Goal: Complete application form

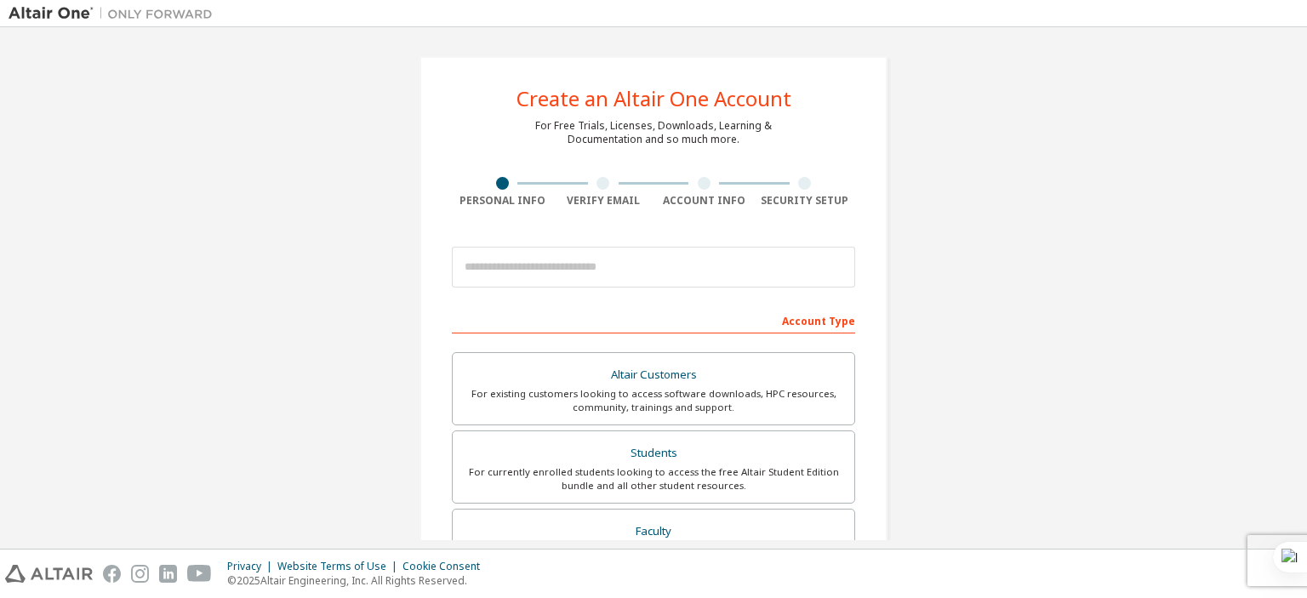
drag, startPoint x: 585, startPoint y: 289, endPoint x: 599, endPoint y: 276, distance: 19.9
click at [585, 289] on div at bounding box center [653, 267] width 403 height 58
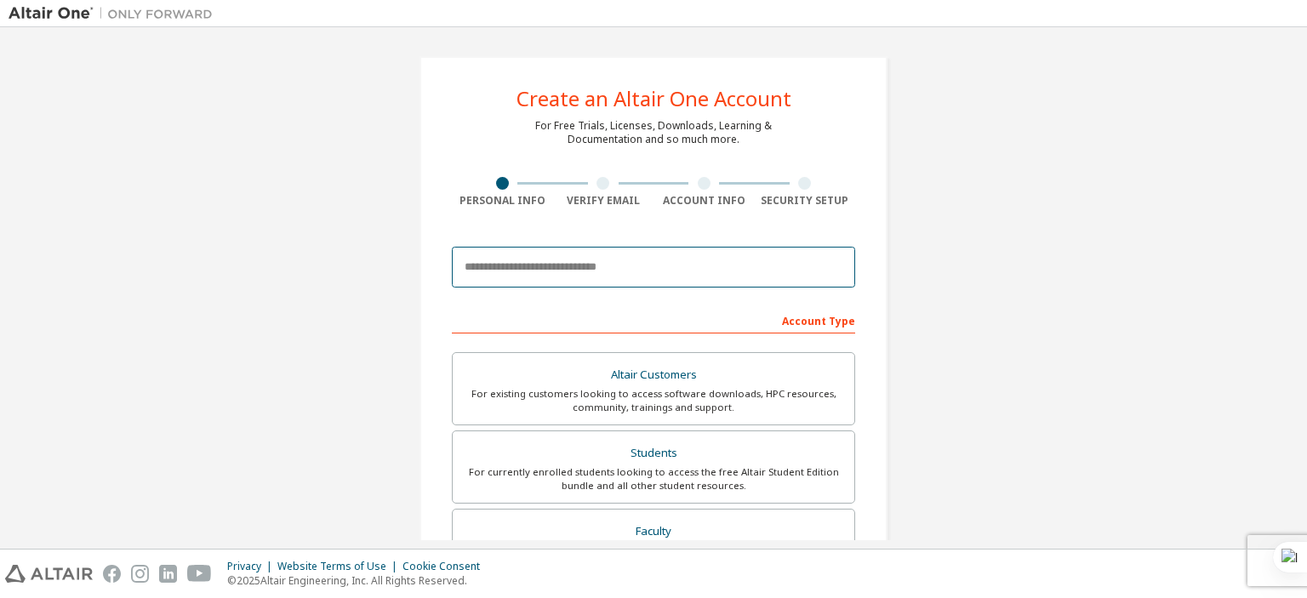
click at [600, 273] on input "email" at bounding box center [653, 267] width 403 height 41
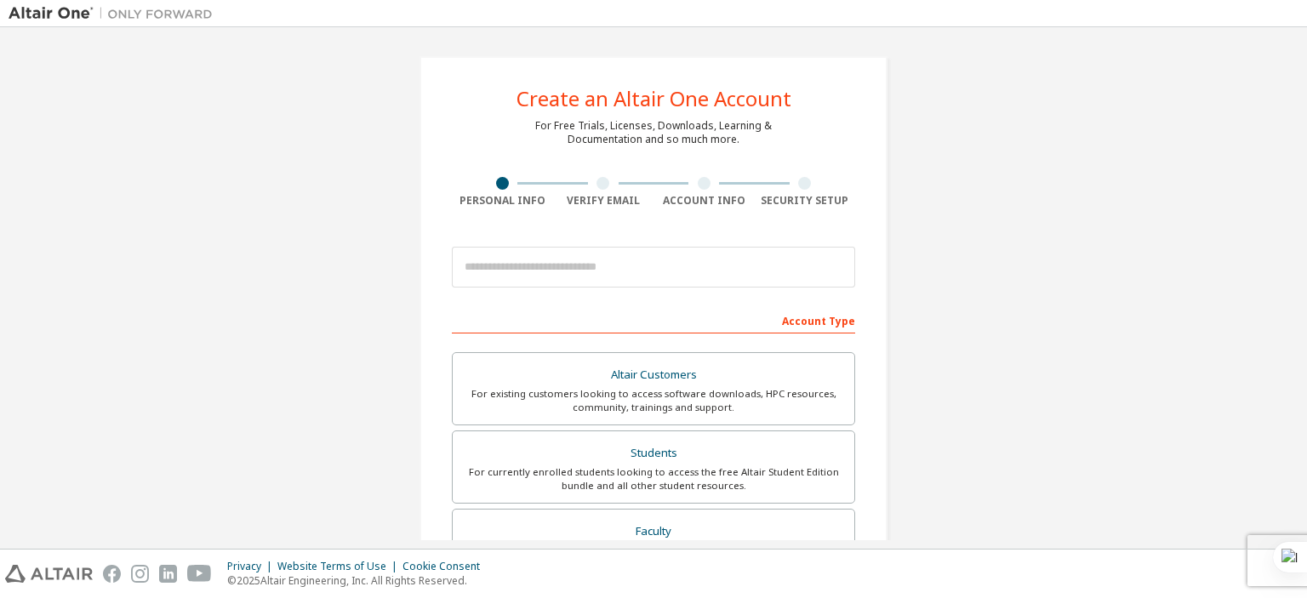
drag, startPoint x: 197, startPoint y: 302, endPoint x: 245, endPoint y: 303, distance: 47.7
click at [197, 302] on div "Create an Altair One Account For Free Trials, Licenses, Downloads, Learning & D…" at bounding box center [654, 486] width 1290 height 901
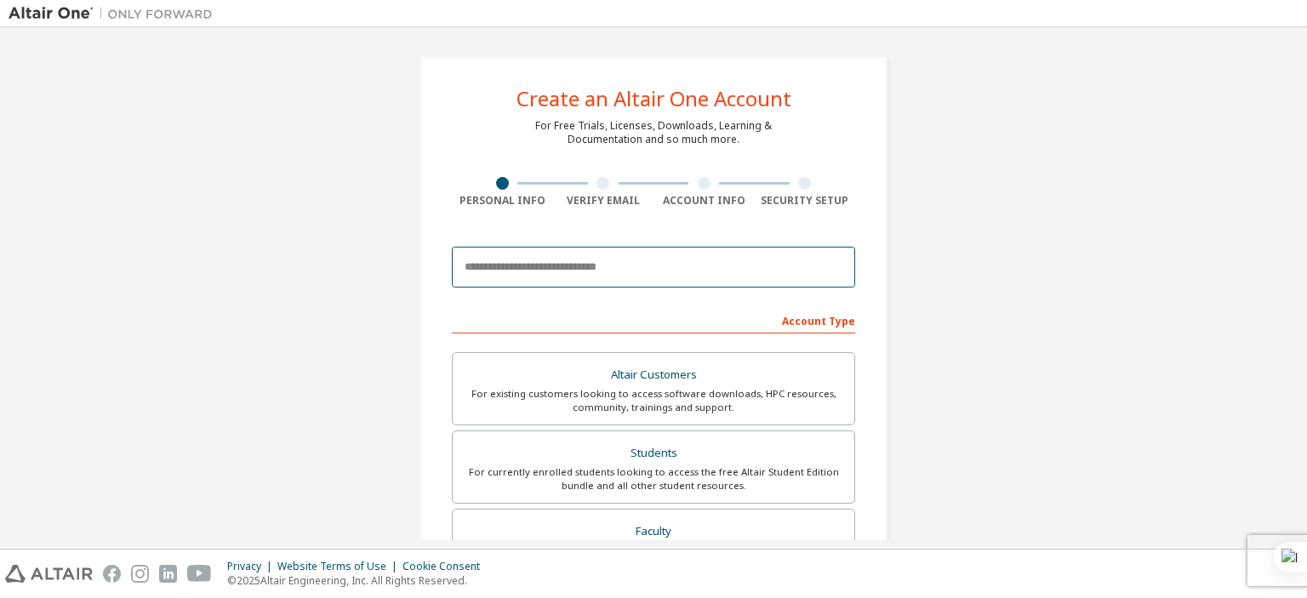
click at [482, 280] on input "email" at bounding box center [653, 267] width 403 height 41
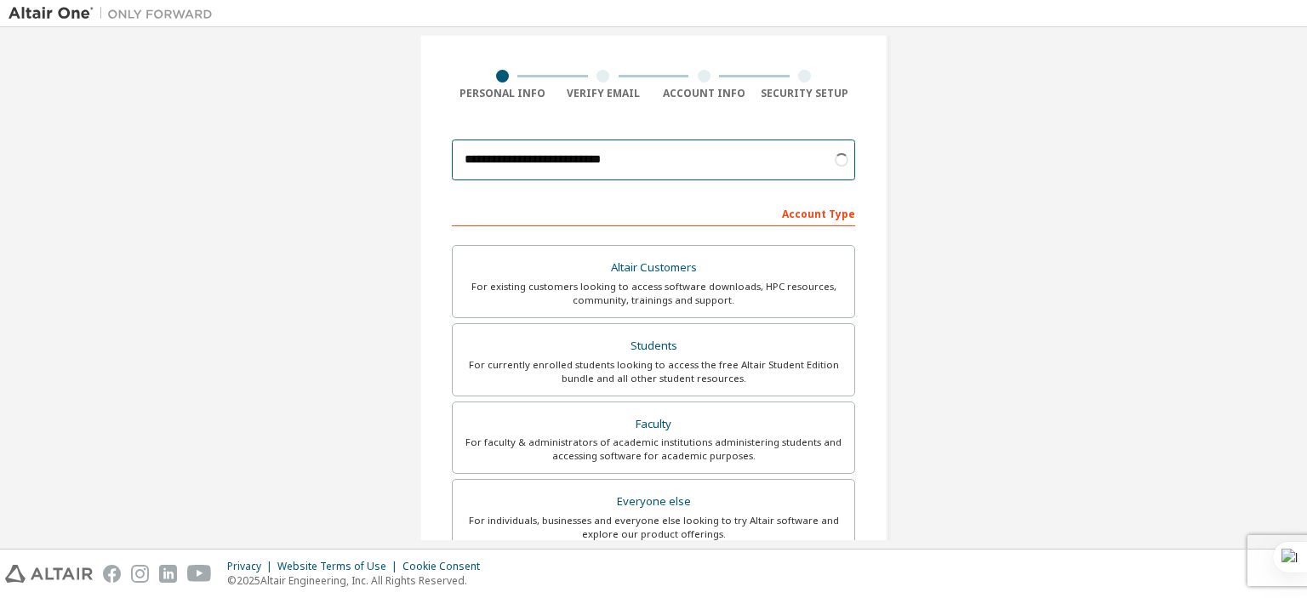
scroll to position [113, 0]
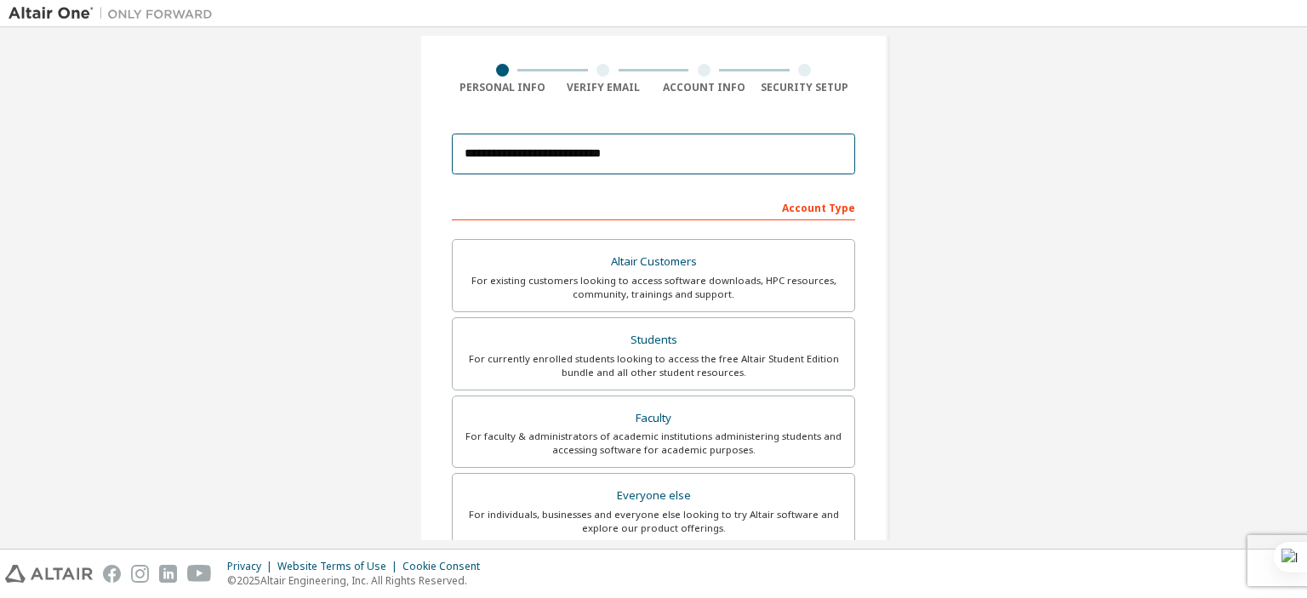
type input "**********"
click at [917, 266] on div "**********" at bounding box center [654, 373] width 1290 height 901
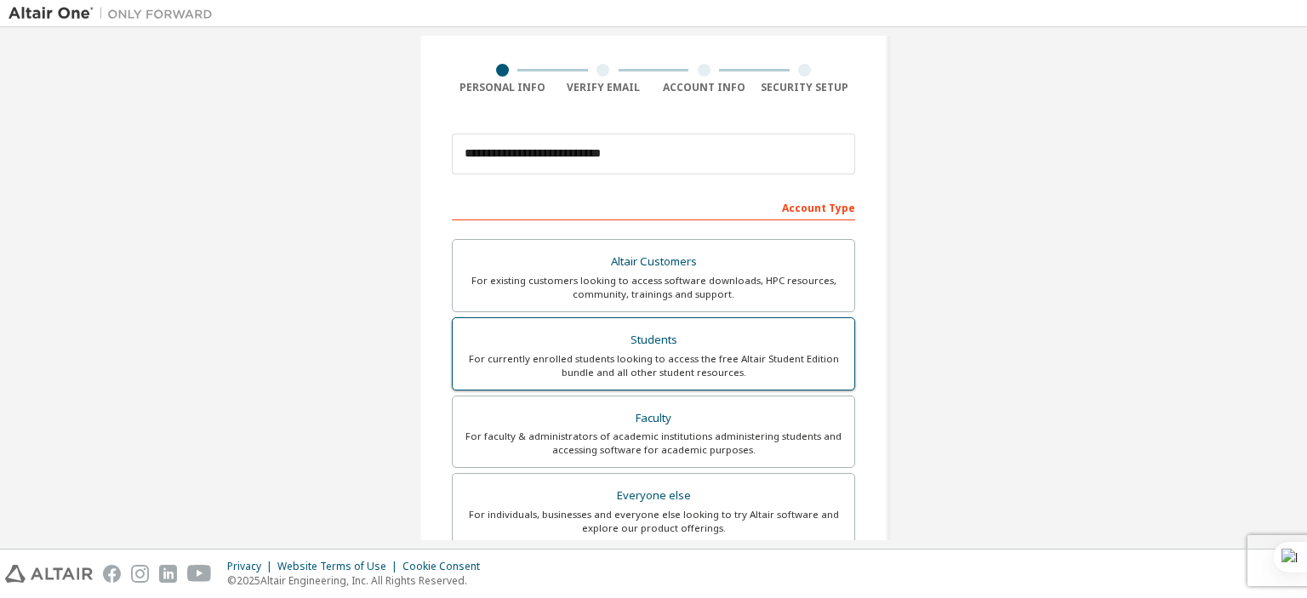
click at [743, 330] on div "Students" at bounding box center [653, 340] width 381 height 24
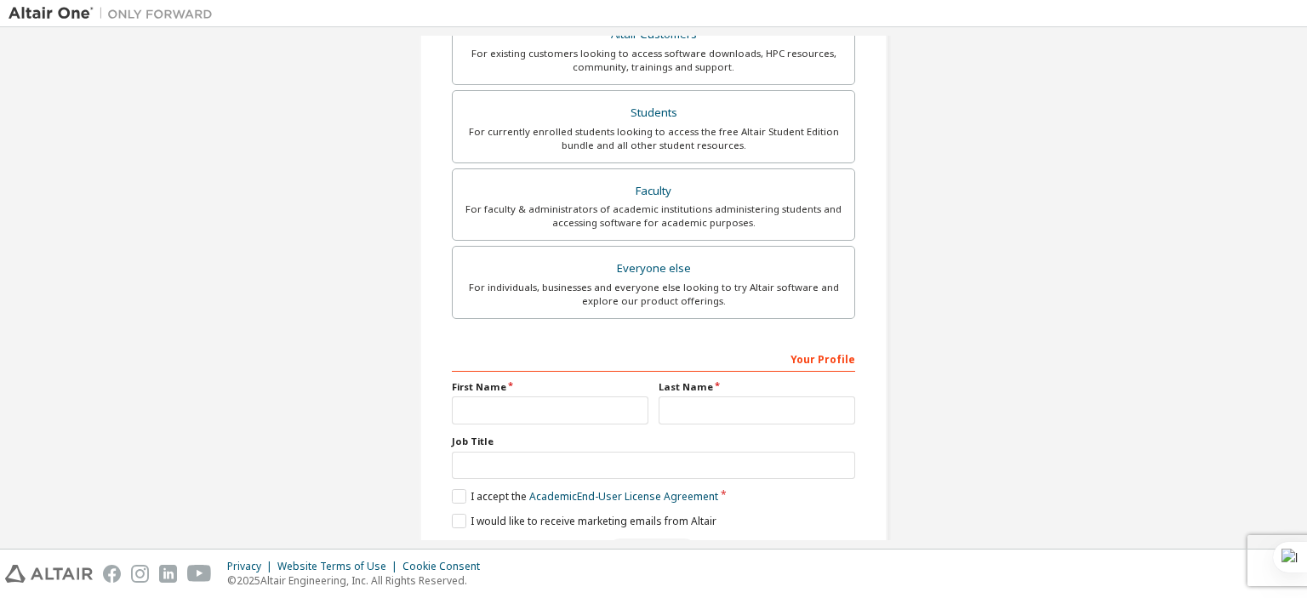
scroll to position [394, 0]
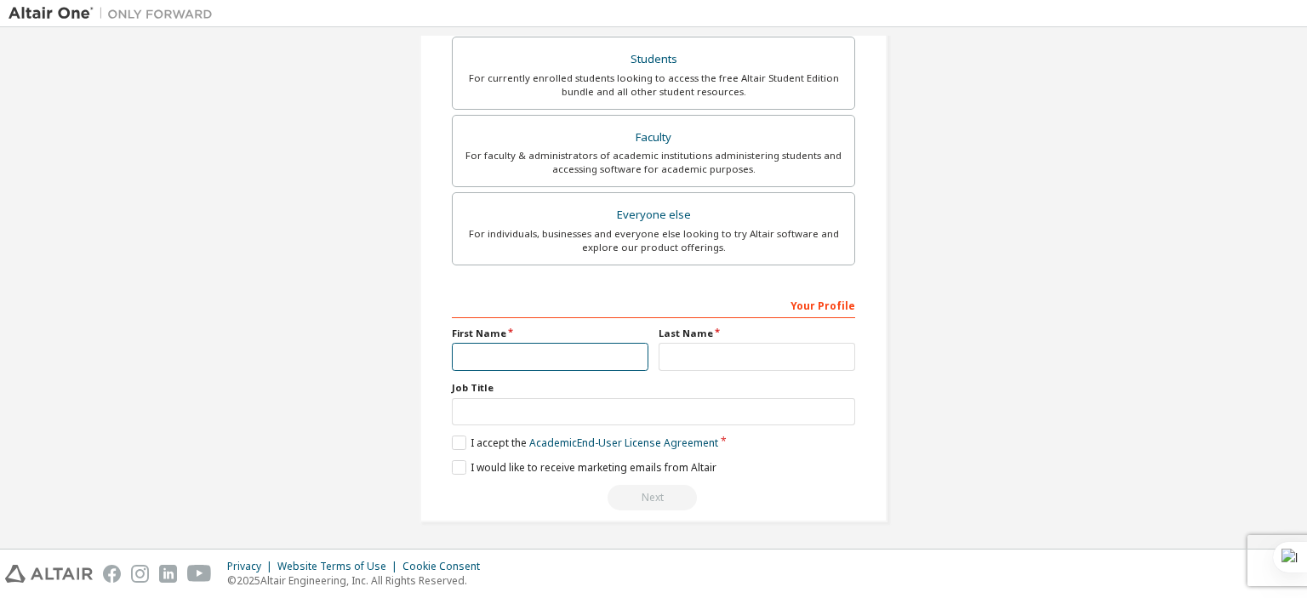
click at [478, 353] on input "text" at bounding box center [550, 357] width 197 height 28
click at [547, 354] on input "text" at bounding box center [550, 357] width 197 height 28
click at [458, 367] on input "text" at bounding box center [550, 357] width 197 height 28
type input "**********"
click at [673, 346] on input "text" at bounding box center [757, 357] width 197 height 28
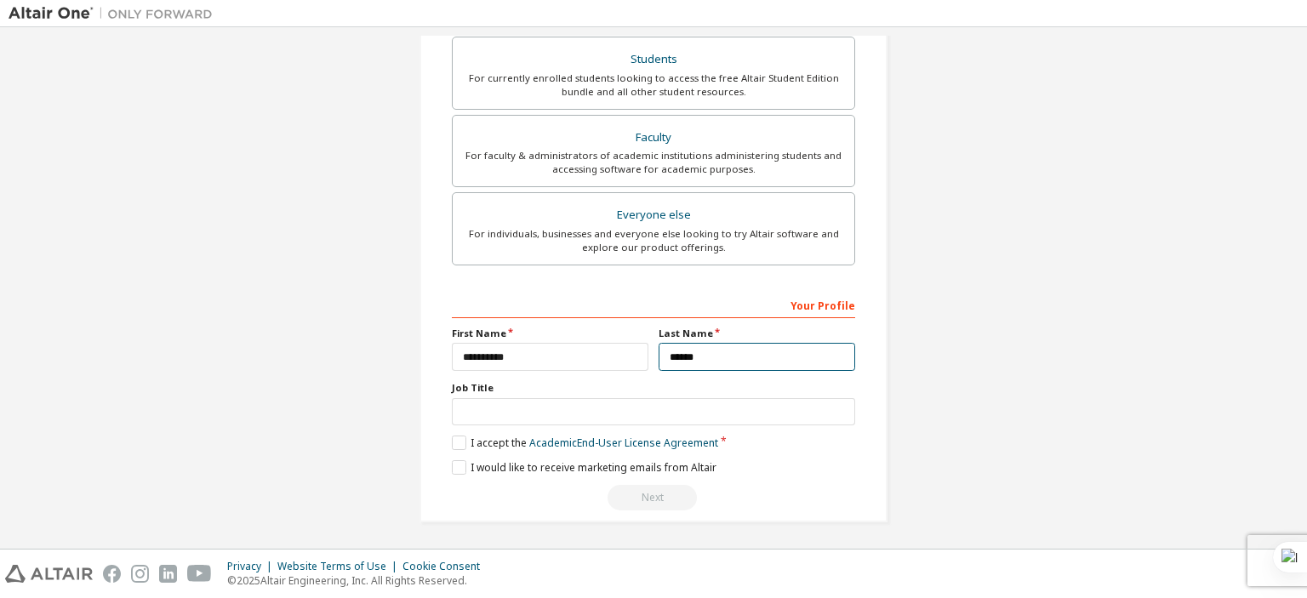
type input "******"
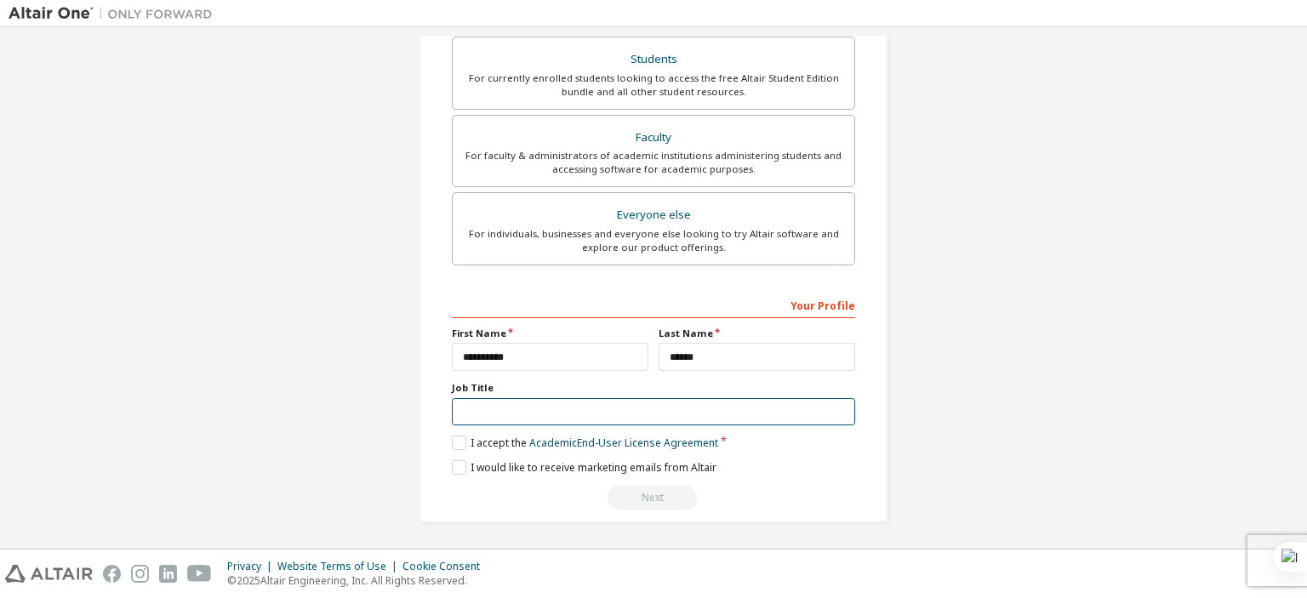
click at [605, 409] on input "text" at bounding box center [653, 412] width 403 height 28
type input "*******"
click at [459, 443] on label "I accept the Academic End-User License Agreement" at bounding box center [585, 443] width 266 height 14
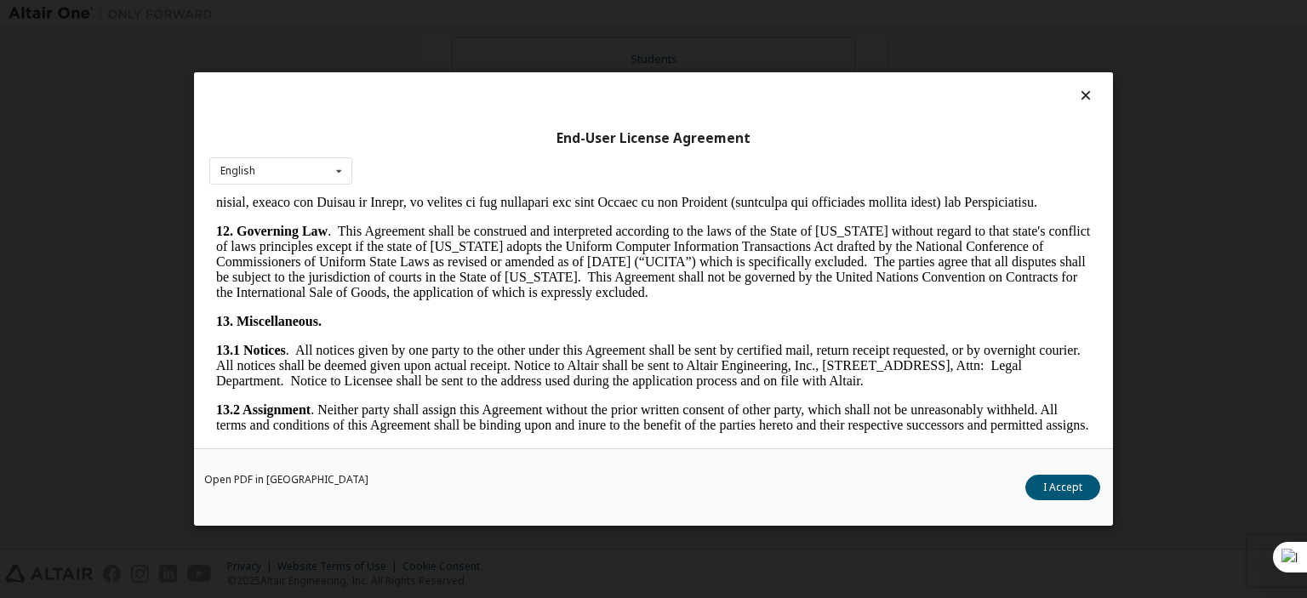
scroll to position [2907, 0]
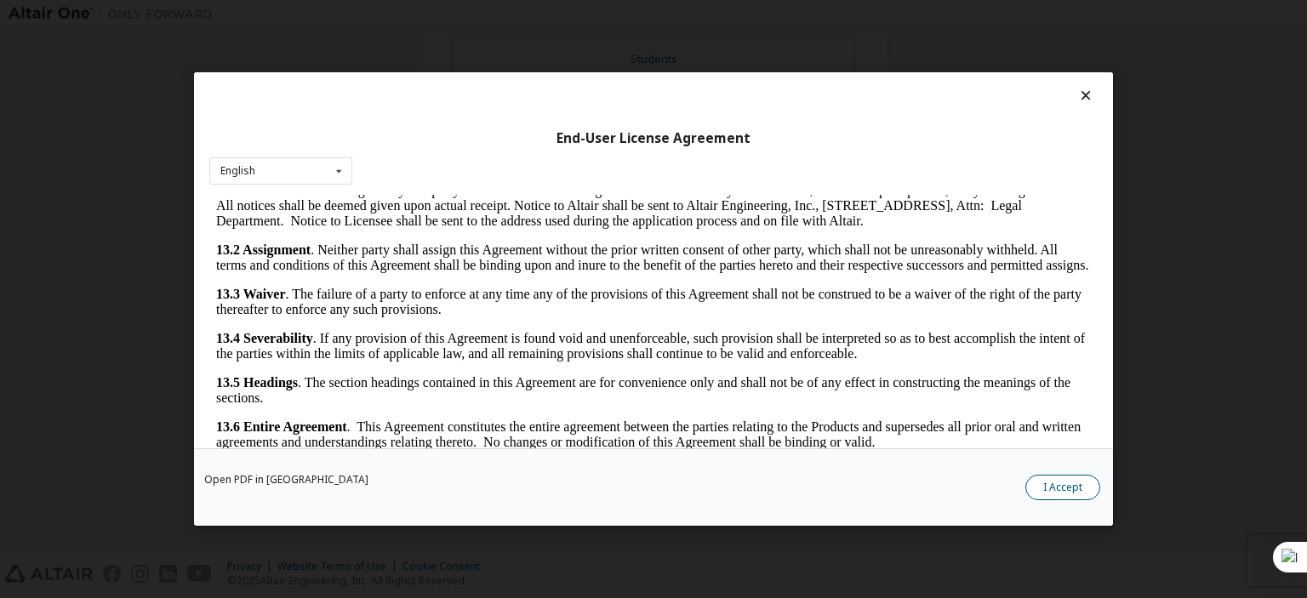
click at [1057, 484] on button "I Accept" at bounding box center [1062, 488] width 75 height 26
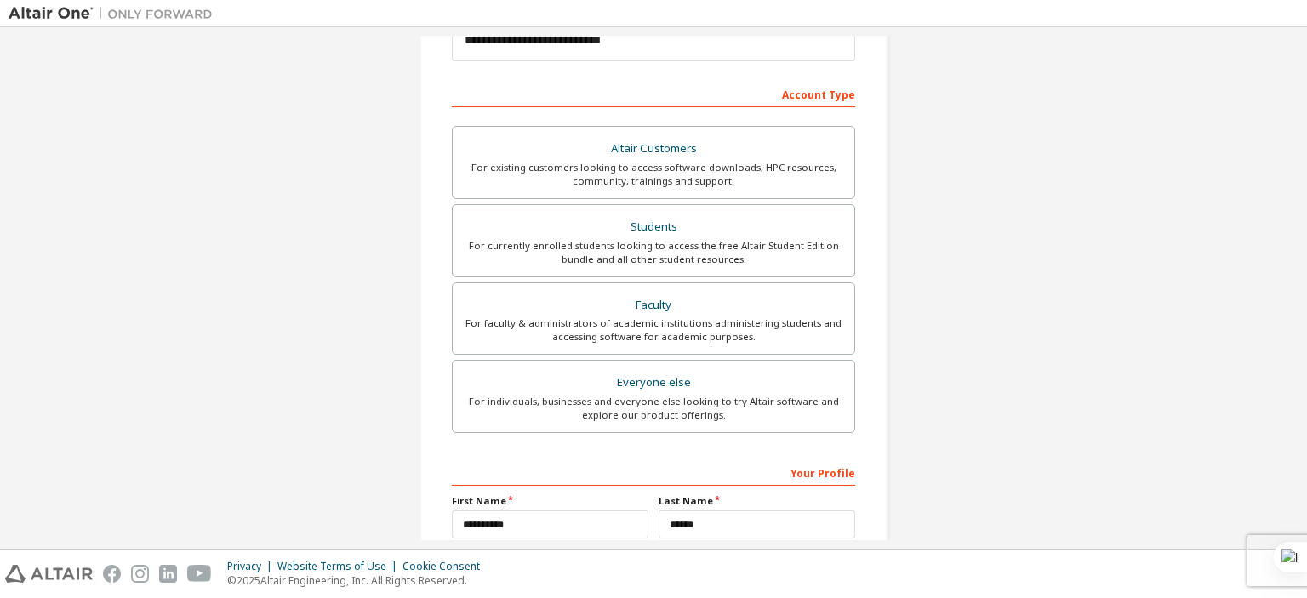
scroll to position [394, 0]
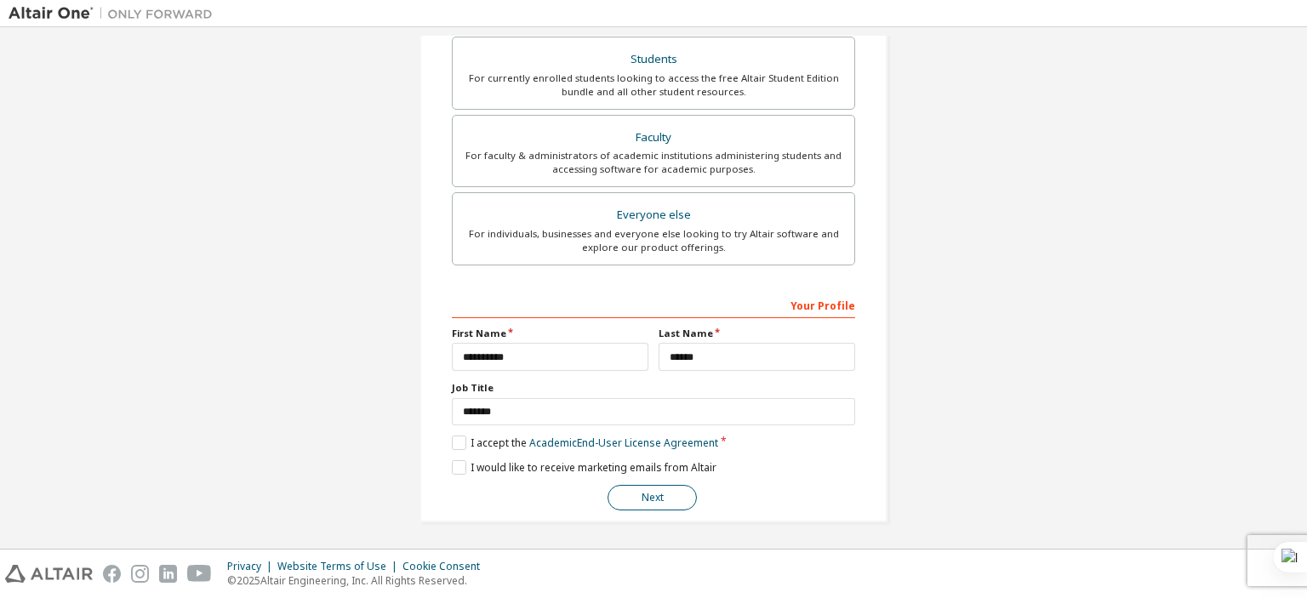
click at [671, 494] on button "Next" at bounding box center [652, 498] width 89 height 26
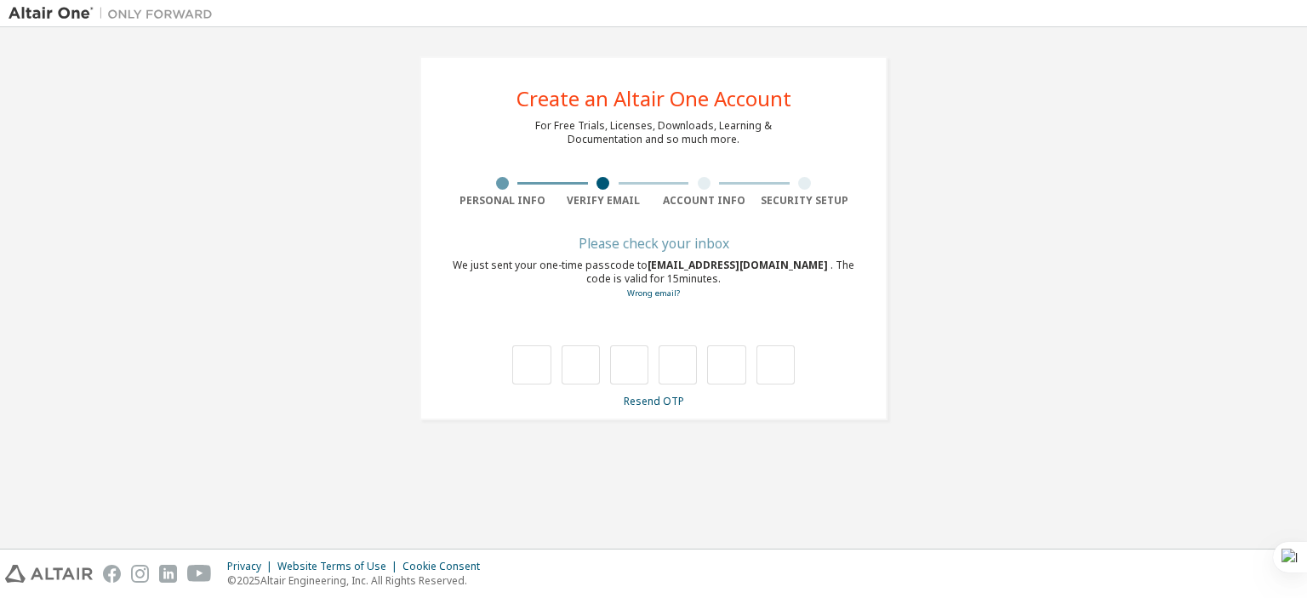
scroll to position [0, 0]
click at [531, 370] on input "text" at bounding box center [531, 365] width 38 height 39
type input "*"
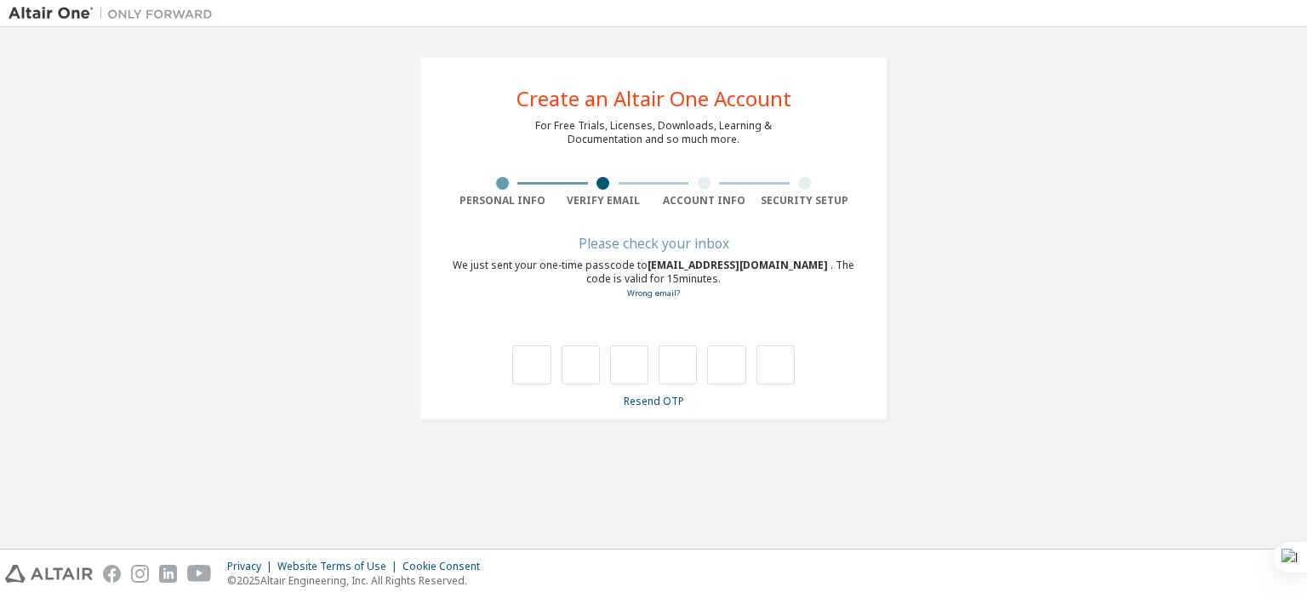
type input "*"
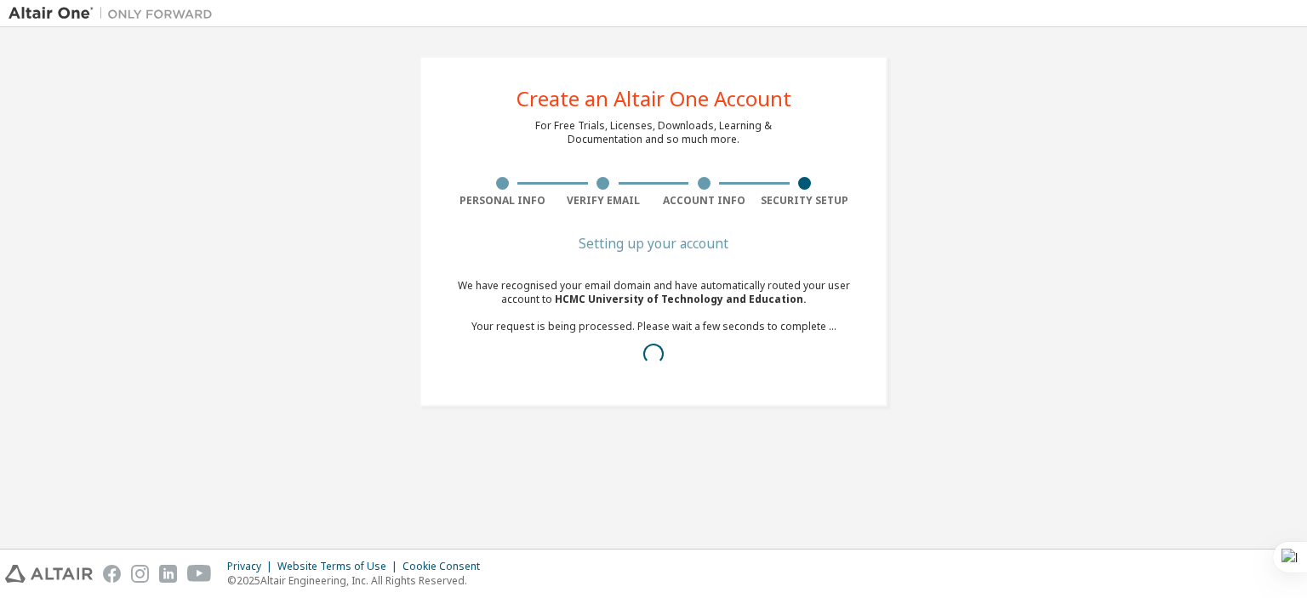
click at [756, 367] on div "We have recognised your email domain and have automatically routed your user ac…" at bounding box center [653, 326] width 403 height 95
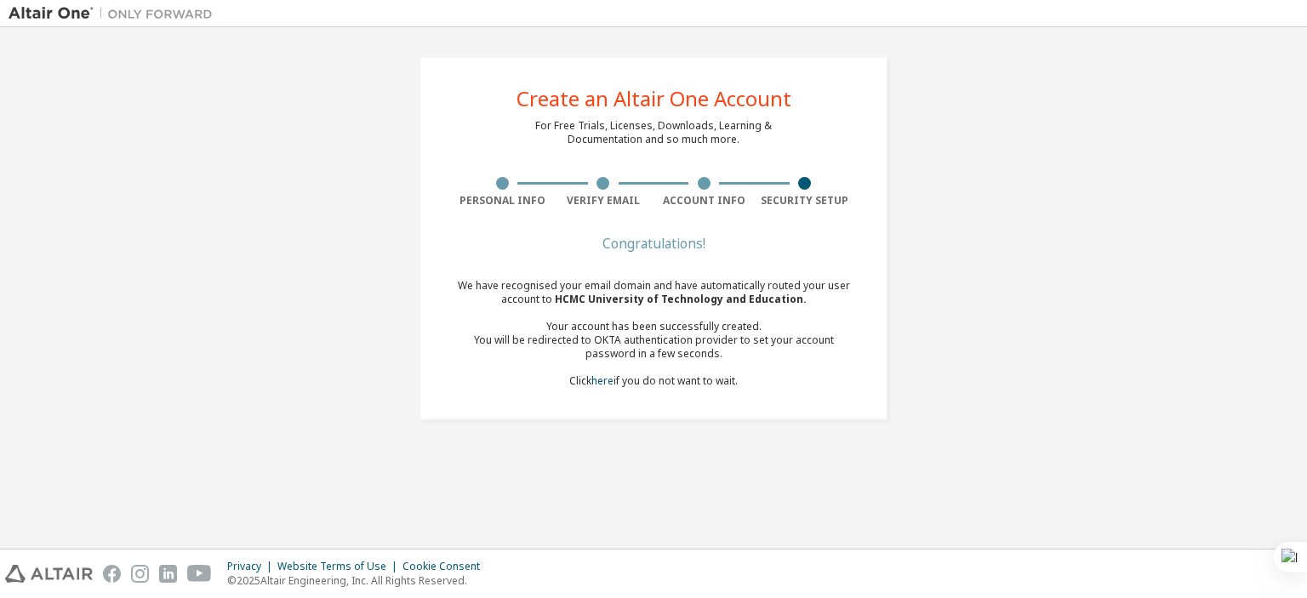
click at [701, 380] on div "We have recognised your email domain and have automatically routed your user ac…" at bounding box center [653, 333] width 403 height 109
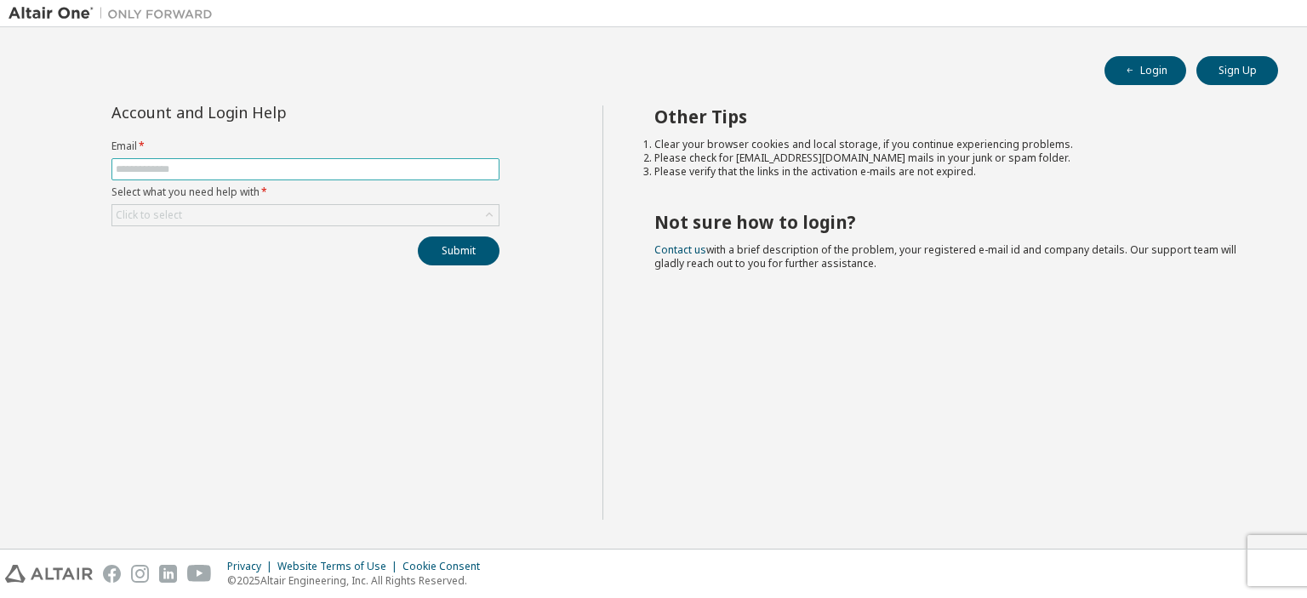
click at [157, 170] on input "text" at bounding box center [306, 170] width 380 height 14
type input "**********"
click at [189, 212] on div "Click to select" at bounding box center [305, 215] width 386 height 20
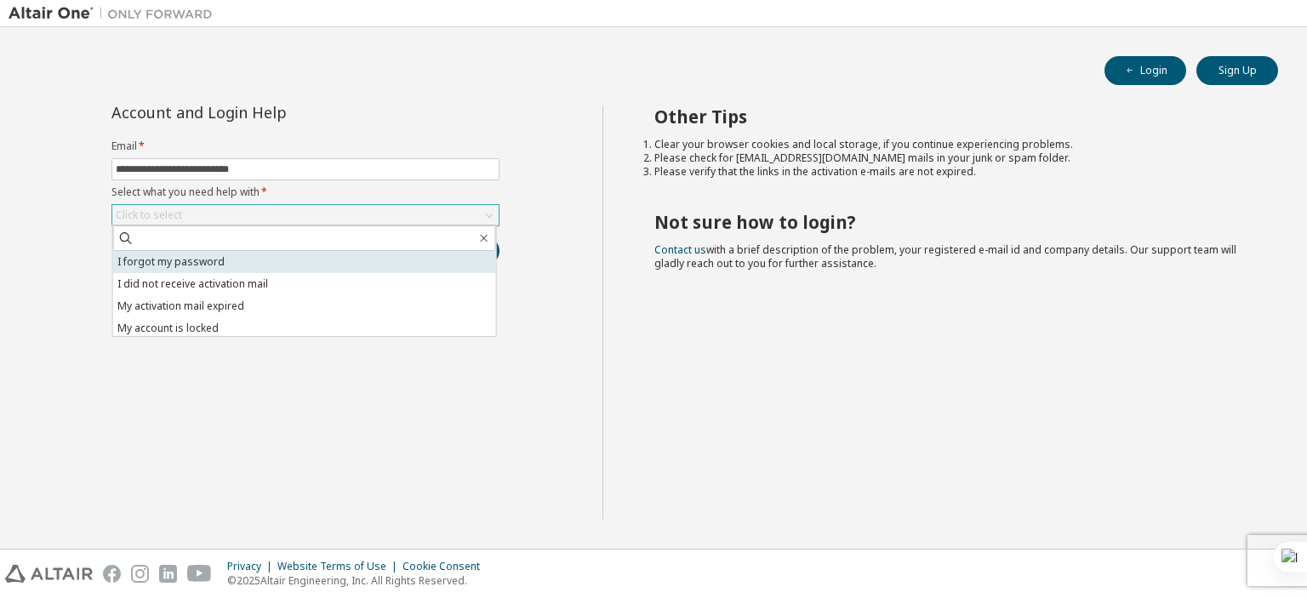
click at [290, 266] on li "I forgot my password" at bounding box center [304, 262] width 383 height 22
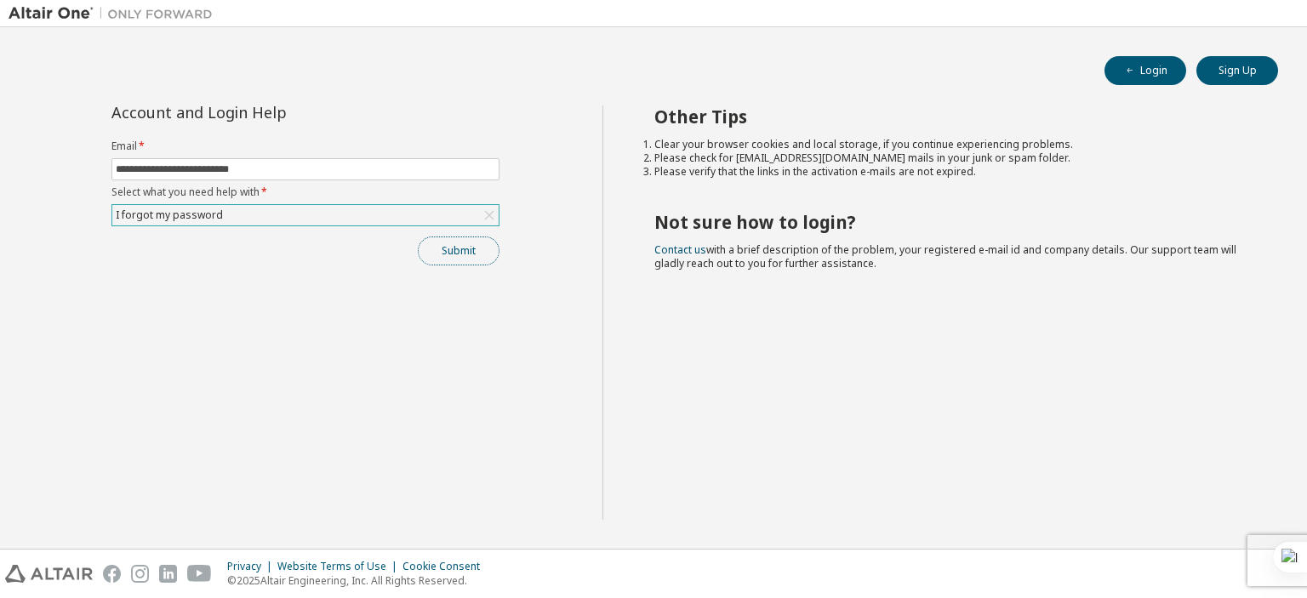
click at [448, 251] on button "Submit" at bounding box center [459, 251] width 82 height 29
